Goal: Task Accomplishment & Management: Complete application form

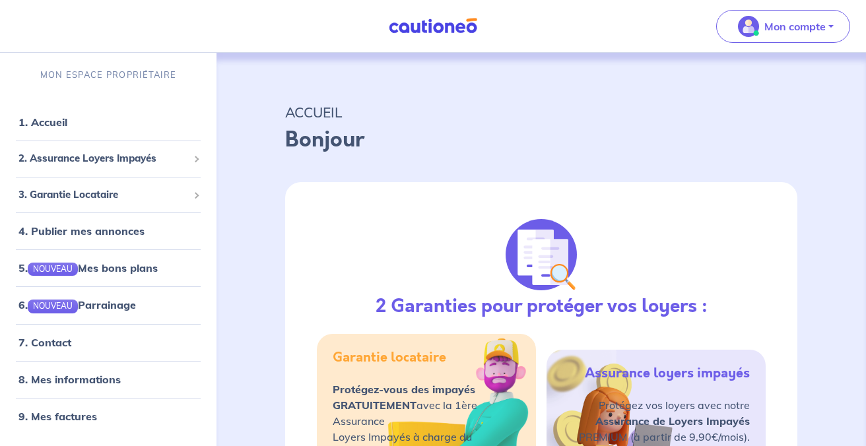
select select "FR"
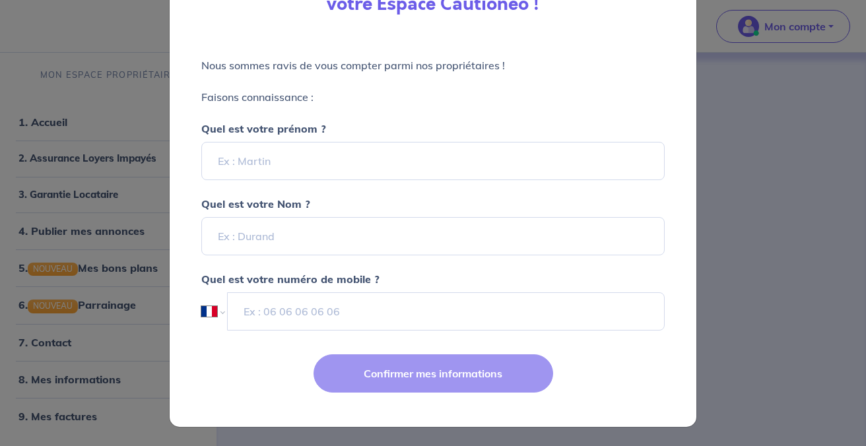
scroll to position [127, 0]
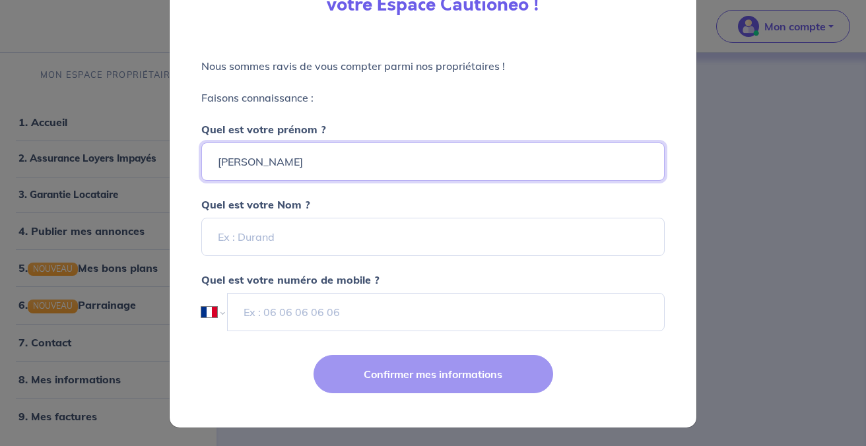
type input "[PERSON_NAME]"
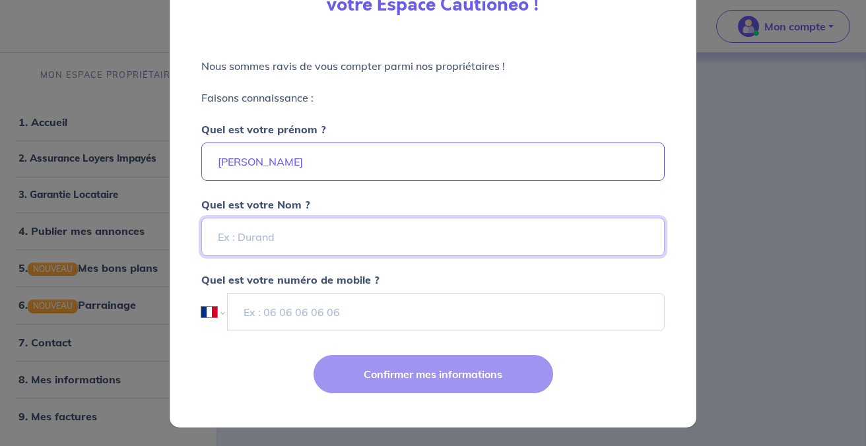
click at [235, 238] on input "Quel est votre Nom ?" at bounding box center [432, 237] width 463 height 38
type input "mailland"
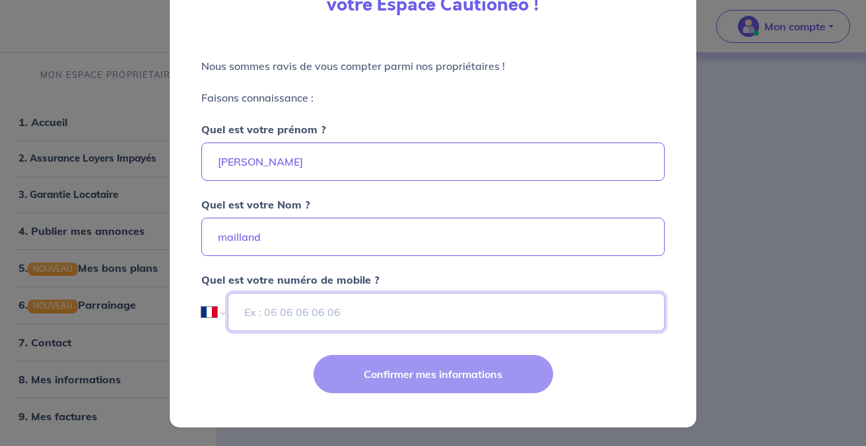
click at [251, 314] on input "tel" at bounding box center [446, 312] width 437 height 38
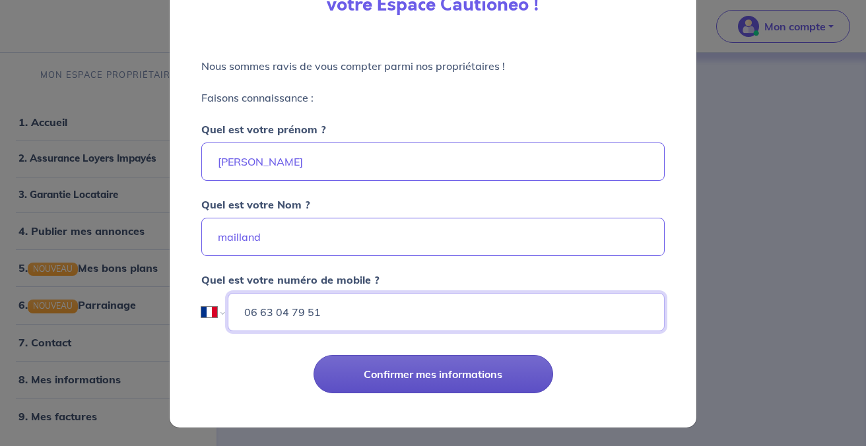
type input "06 63 04 79 51"
click at [366, 374] on button "Confirmer mes informations" at bounding box center [434, 374] width 240 height 38
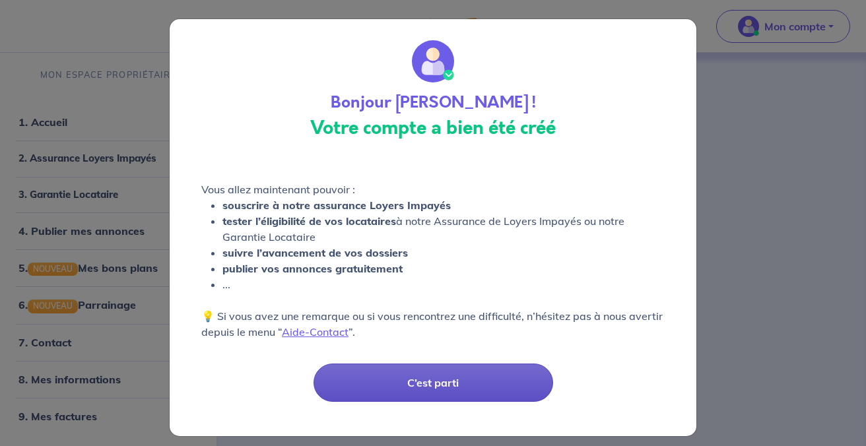
click at [435, 386] on button "C’est parti" at bounding box center [434, 383] width 240 height 38
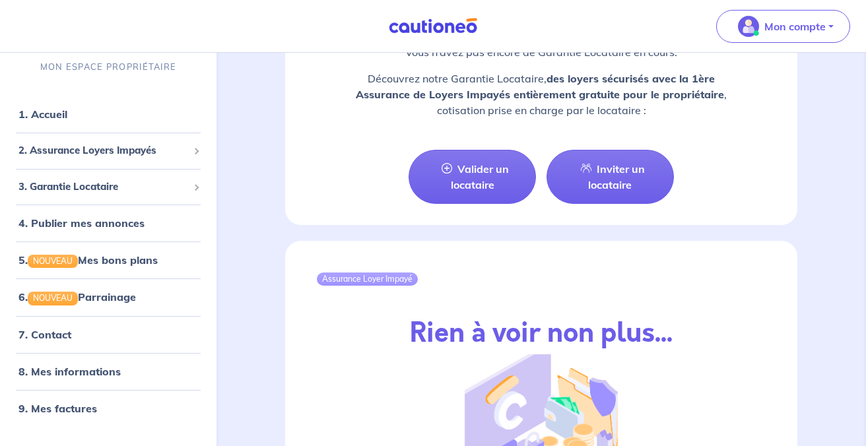
scroll to position [1490, 0]
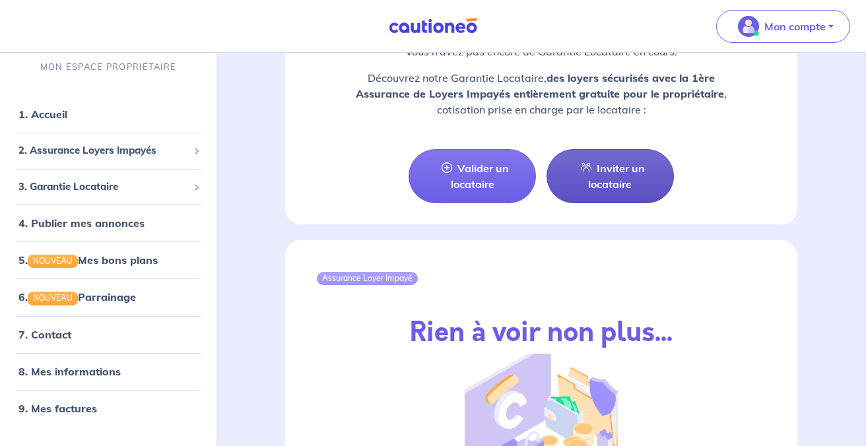
click at [623, 159] on link "Inviter un locataire" at bounding box center [610, 176] width 127 height 54
select select "FR"
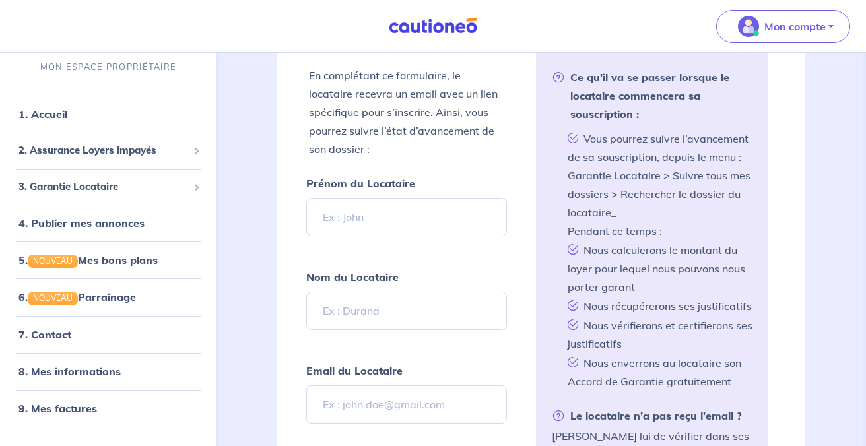
scroll to position [329, 0]
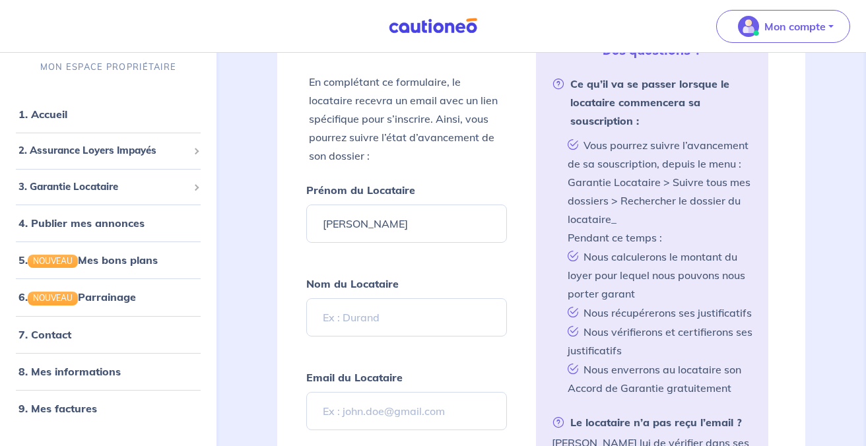
type input "[PERSON_NAME]"
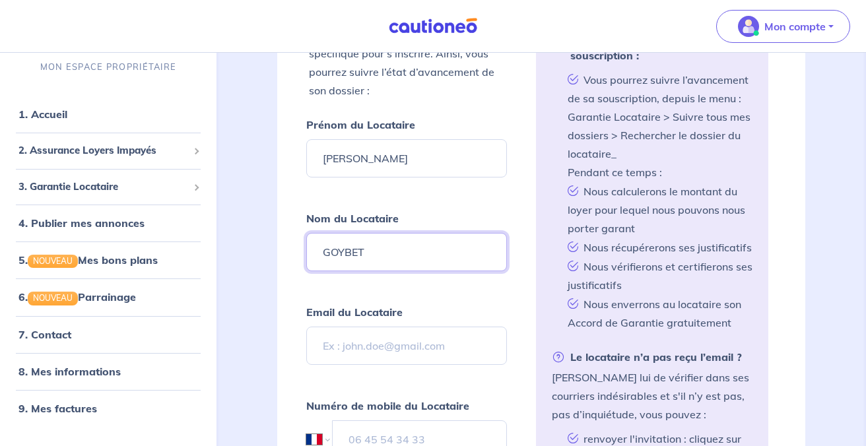
scroll to position [382, 0]
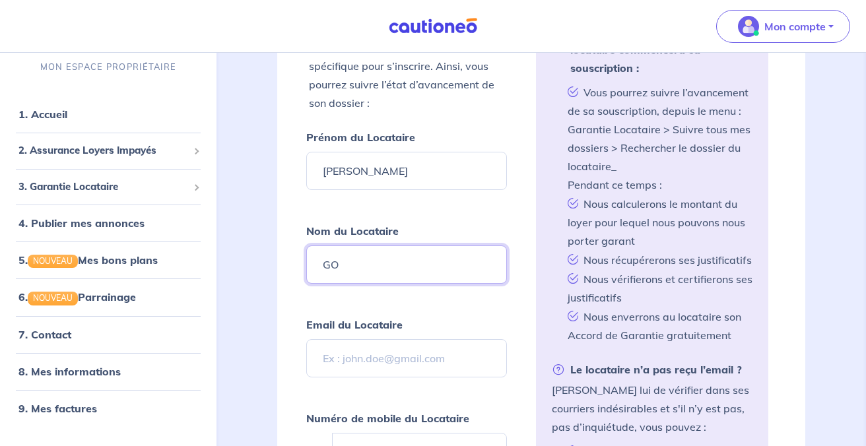
type input "G"
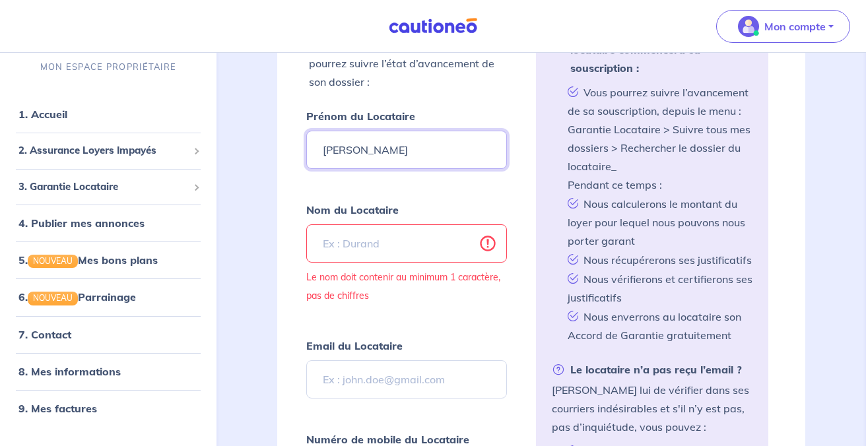
click at [409, 167] on input "[PERSON_NAME]" at bounding box center [406, 150] width 201 height 38
type input "P"
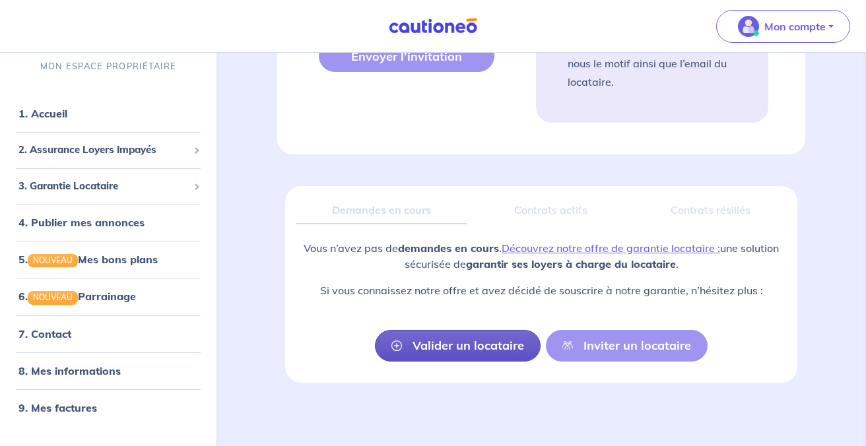
scroll to position [918, 0]
click at [467, 345] on link "Valider un locataire" at bounding box center [458, 347] width 166 height 32
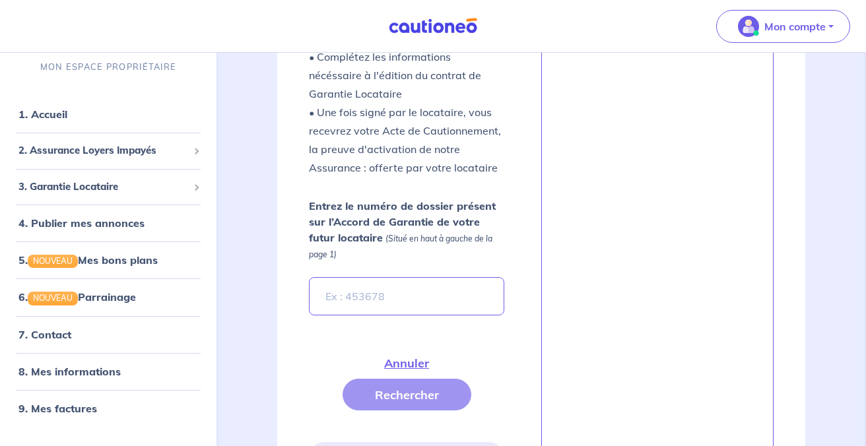
scroll to position [1271, 0]
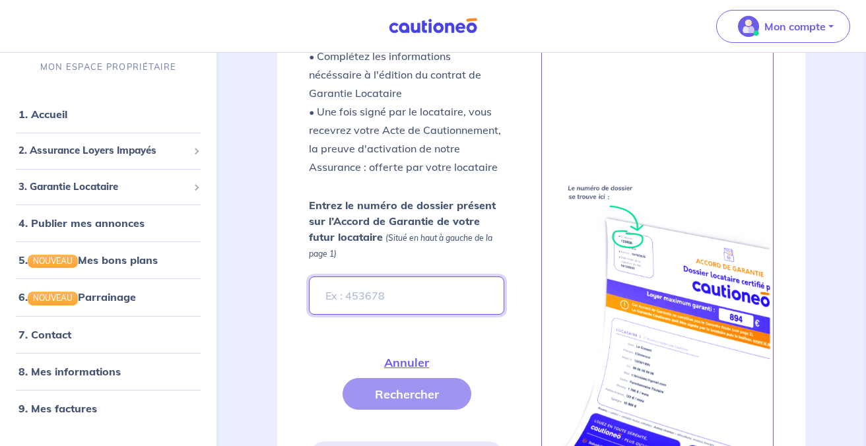
click at [350, 310] on input "Entrez le numéro de dossier présent sur l’Accord de Garantie de votre futur loc…" at bounding box center [406, 296] width 195 height 38
type input "P"
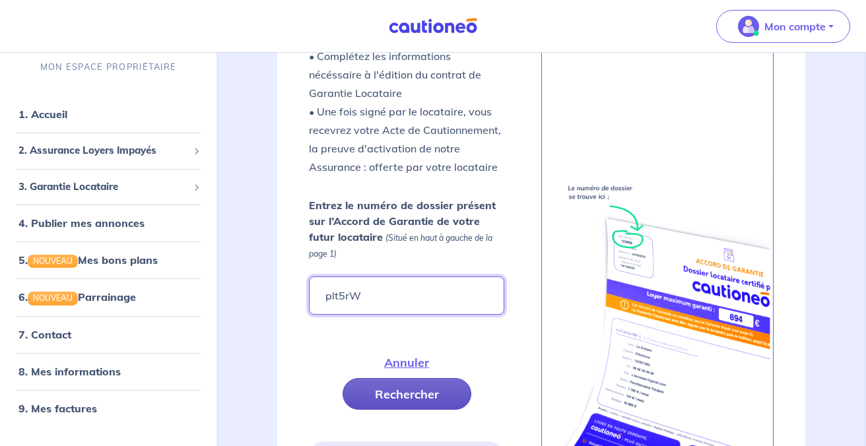
type input "plt5rW"
click at [408, 390] on button "Rechercher" at bounding box center [407, 394] width 129 height 32
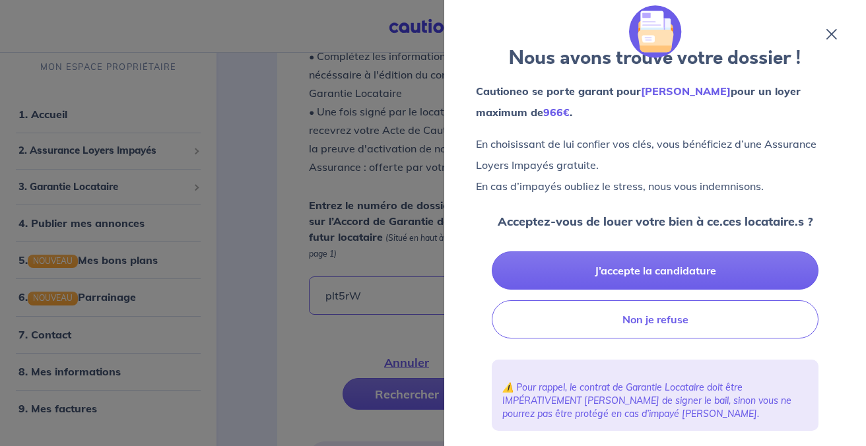
click at [832, 32] on icon at bounding box center [831, 34] width 11 height 11
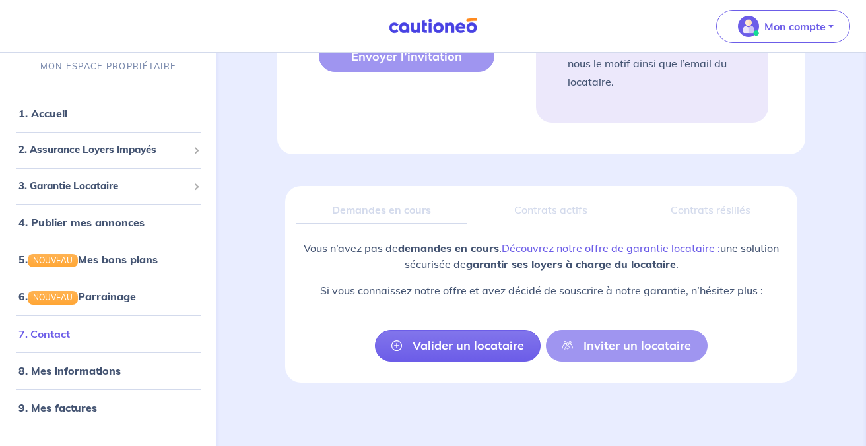
scroll to position [918, 0]
click at [73, 404] on link "9. Mes factures" at bounding box center [56, 407] width 77 height 13
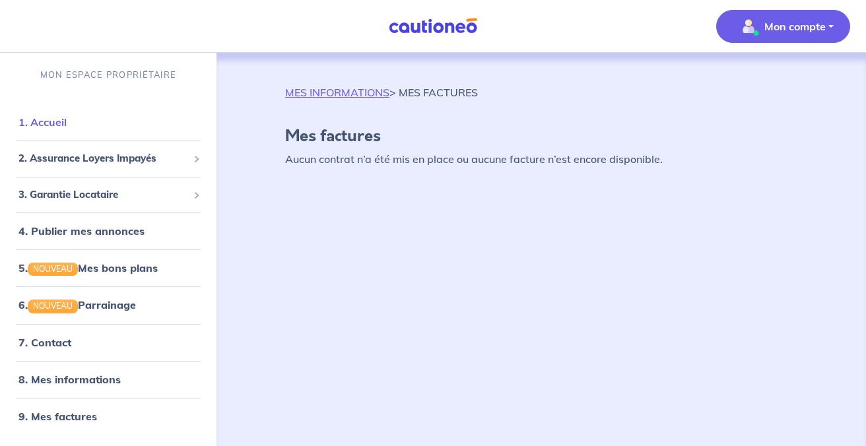
click at [57, 122] on link "1. Accueil" at bounding box center [42, 122] width 48 height 13
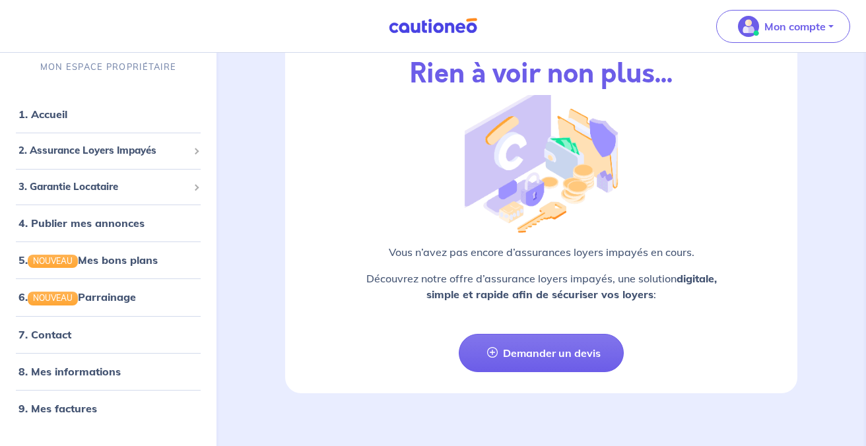
scroll to position [1748, 0]
click at [81, 369] on link "8. Mes informations" at bounding box center [67, 370] width 98 height 13
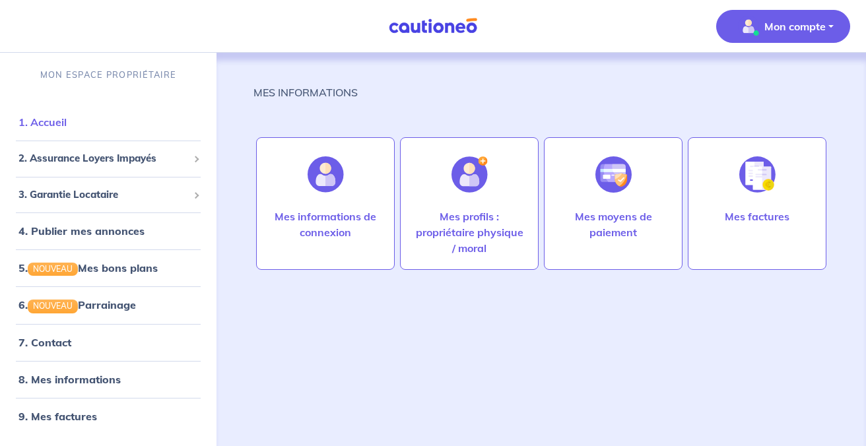
click at [52, 118] on link "1. Accueil" at bounding box center [42, 122] width 48 height 13
